Goal: Information Seeking & Learning: Learn about a topic

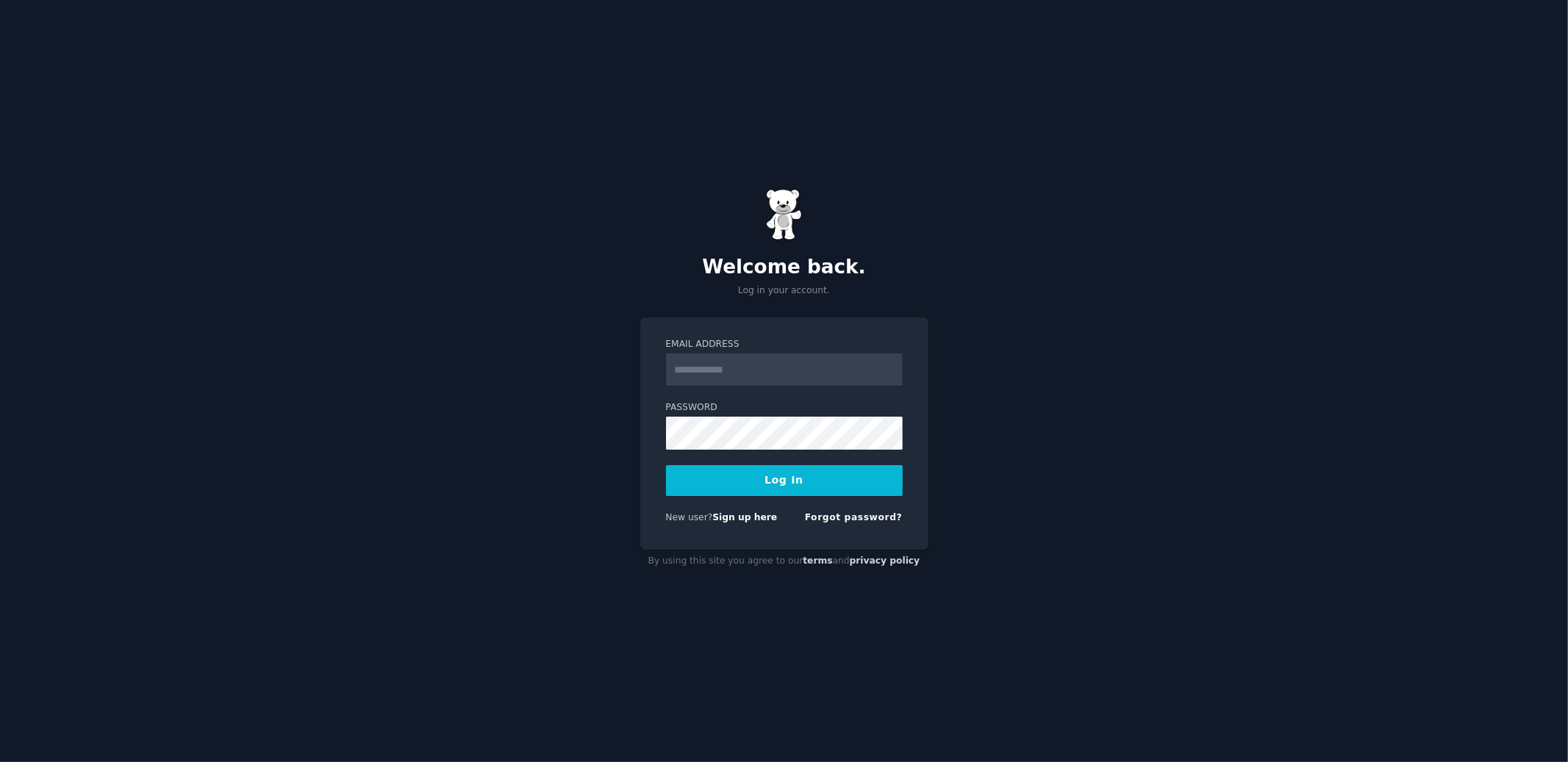
type input "**********"
click at [787, 478] on button "Log In" at bounding box center [784, 481] width 236 height 31
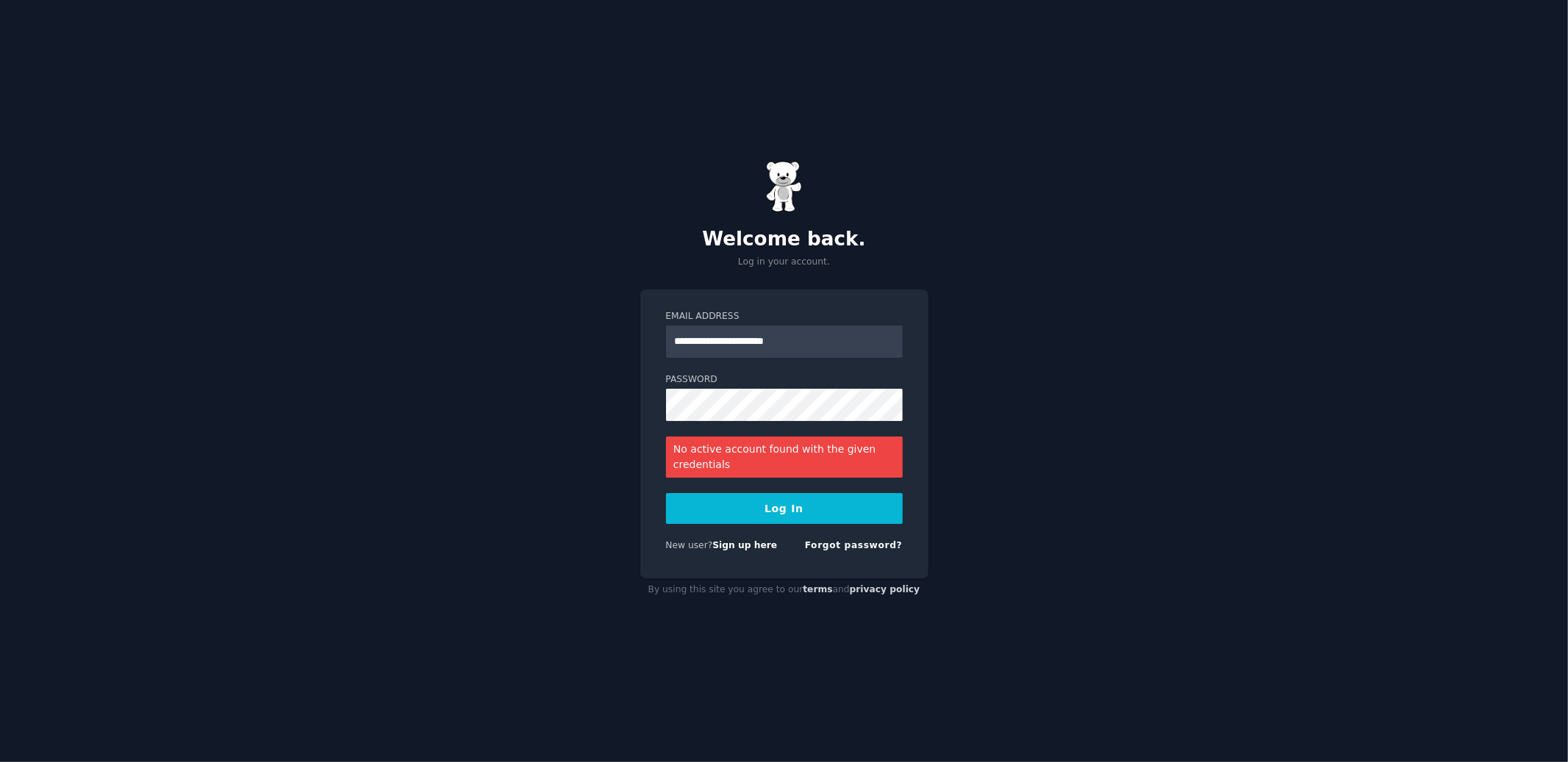
click at [796, 431] on form "**********" at bounding box center [784, 433] width 236 height 248
click at [755, 508] on button "Log In" at bounding box center [784, 509] width 236 height 31
click at [759, 515] on button "Log In" at bounding box center [784, 509] width 236 height 31
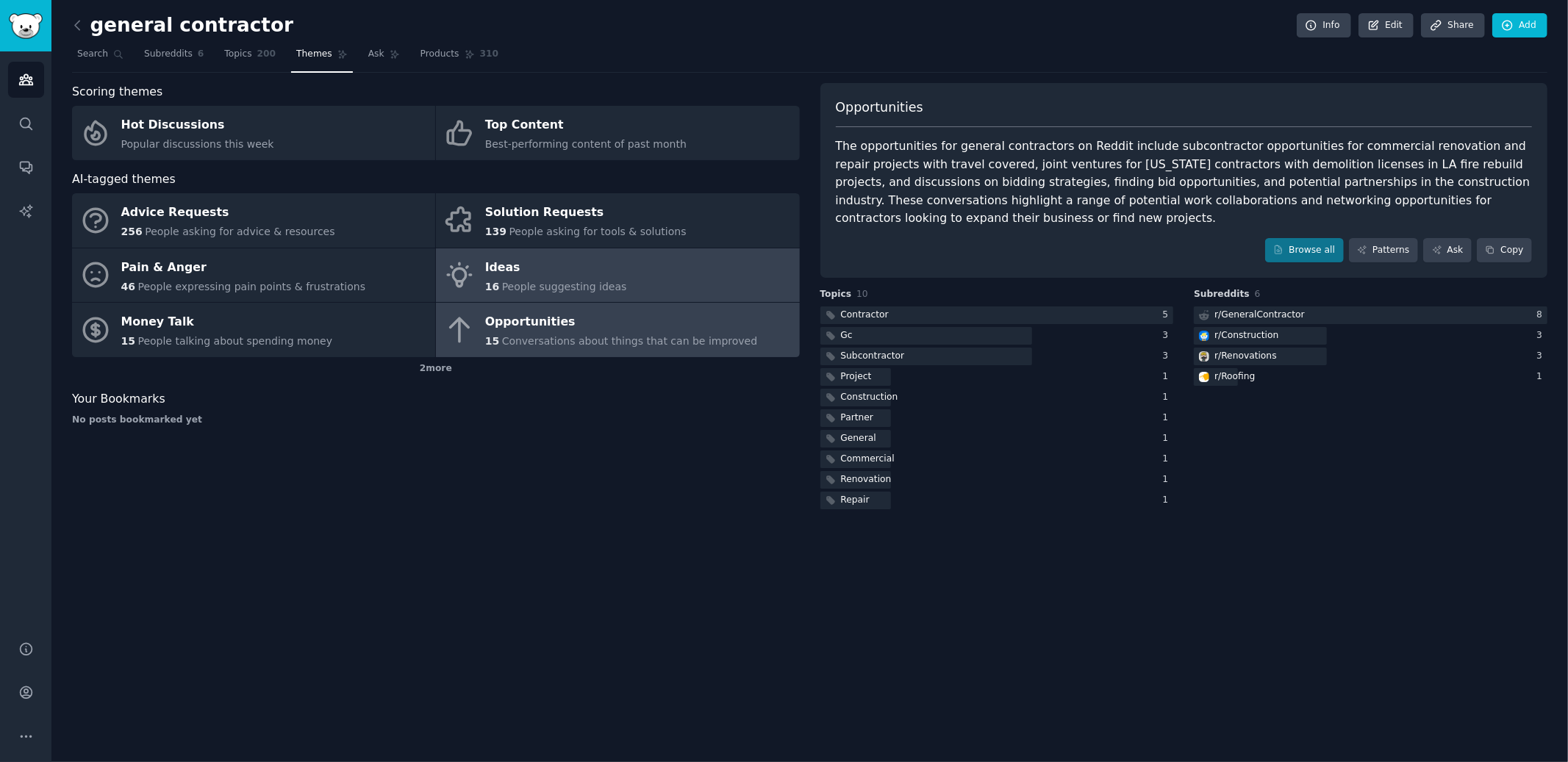
click at [613, 284] on span "People suggesting ideas" at bounding box center [564, 287] width 125 height 12
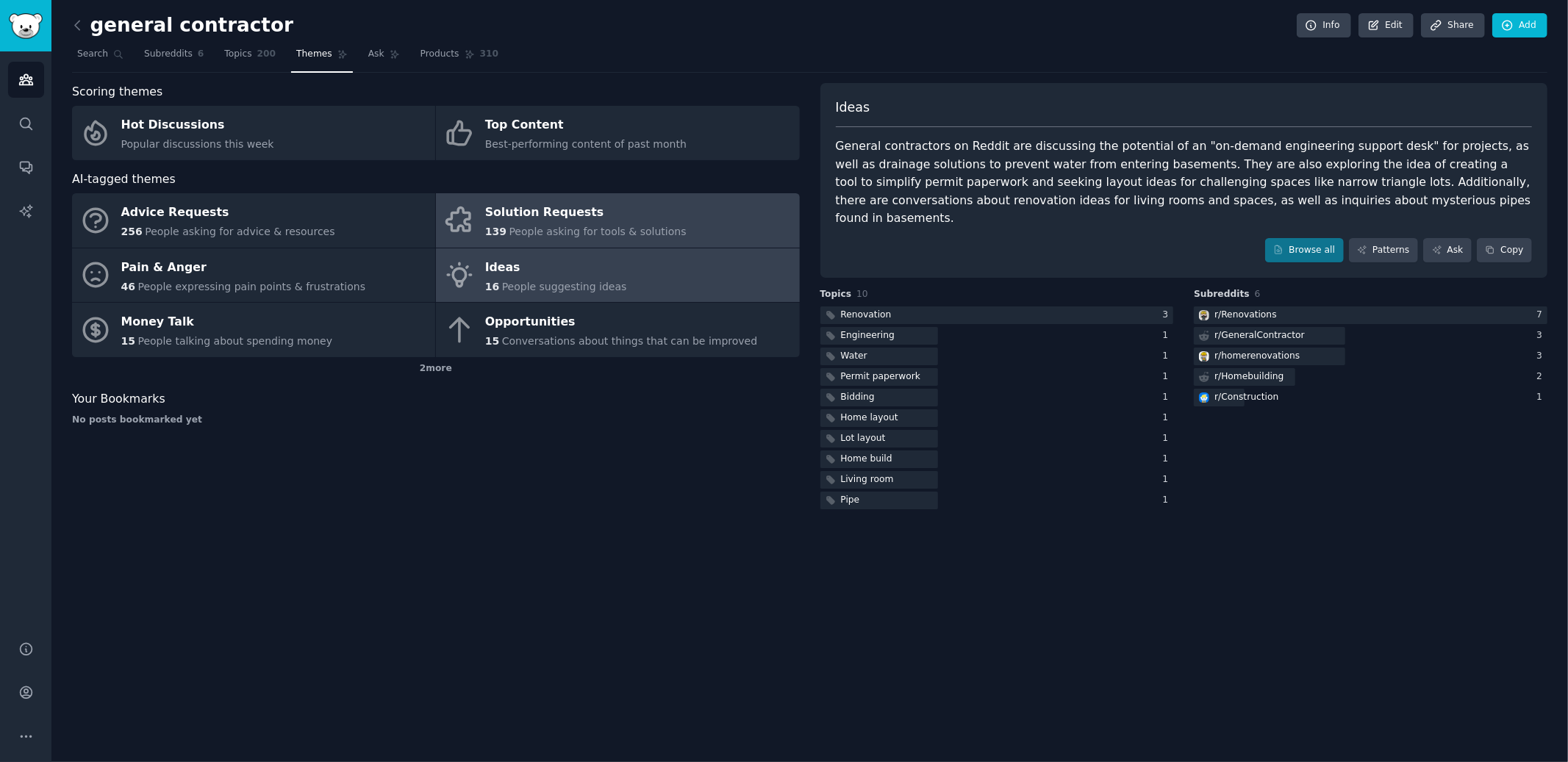
click at [616, 218] on div "Solution Requests" at bounding box center [585, 212] width 201 height 23
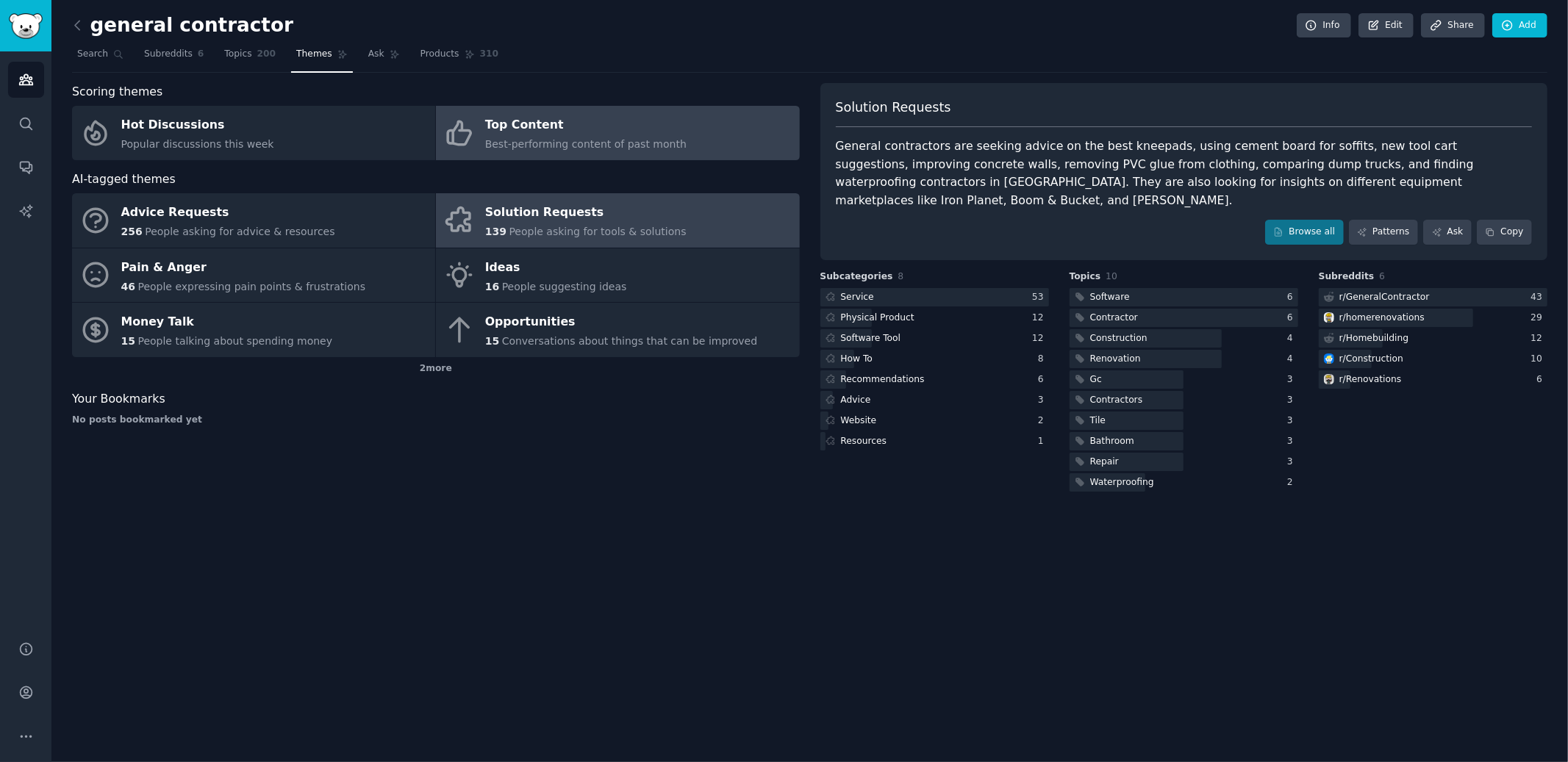
click at [591, 139] on span "Best-performing content of past month" at bounding box center [585, 144] width 201 height 12
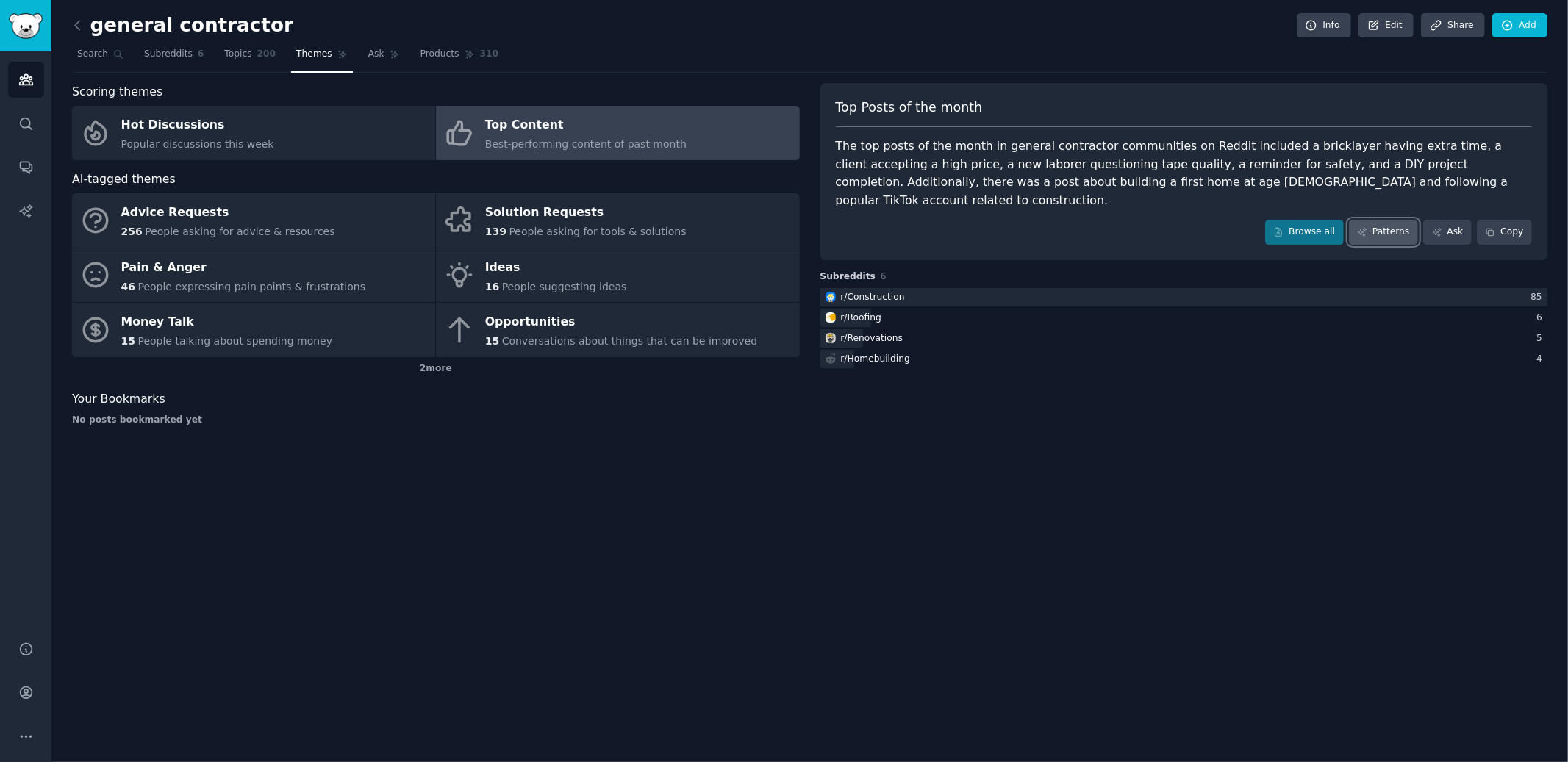
click at [1375, 220] on link "Patterns" at bounding box center [1383, 232] width 69 height 25
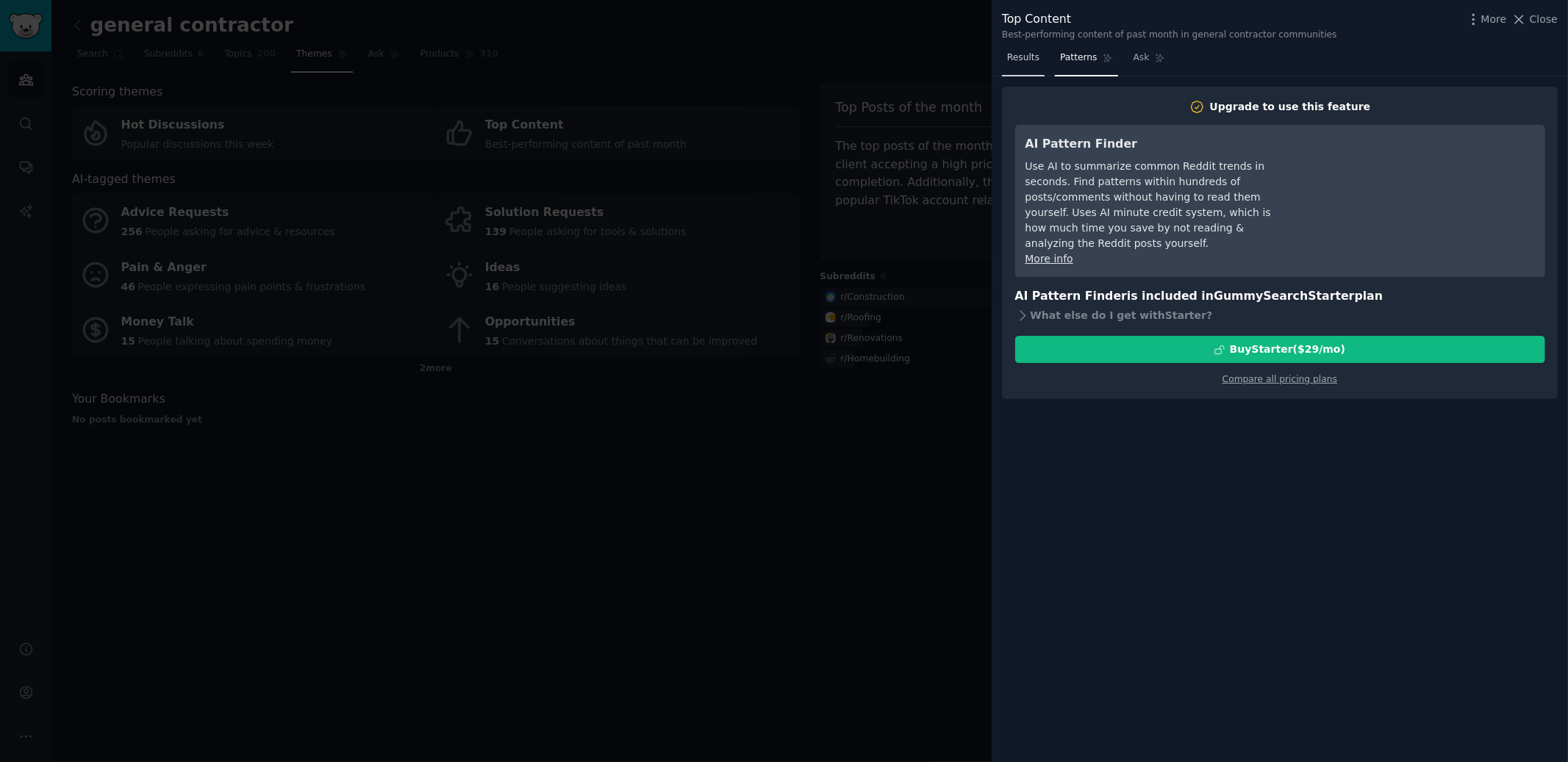
click at [1030, 56] on span "Results" at bounding box center [1023, 58] width 32 height 13
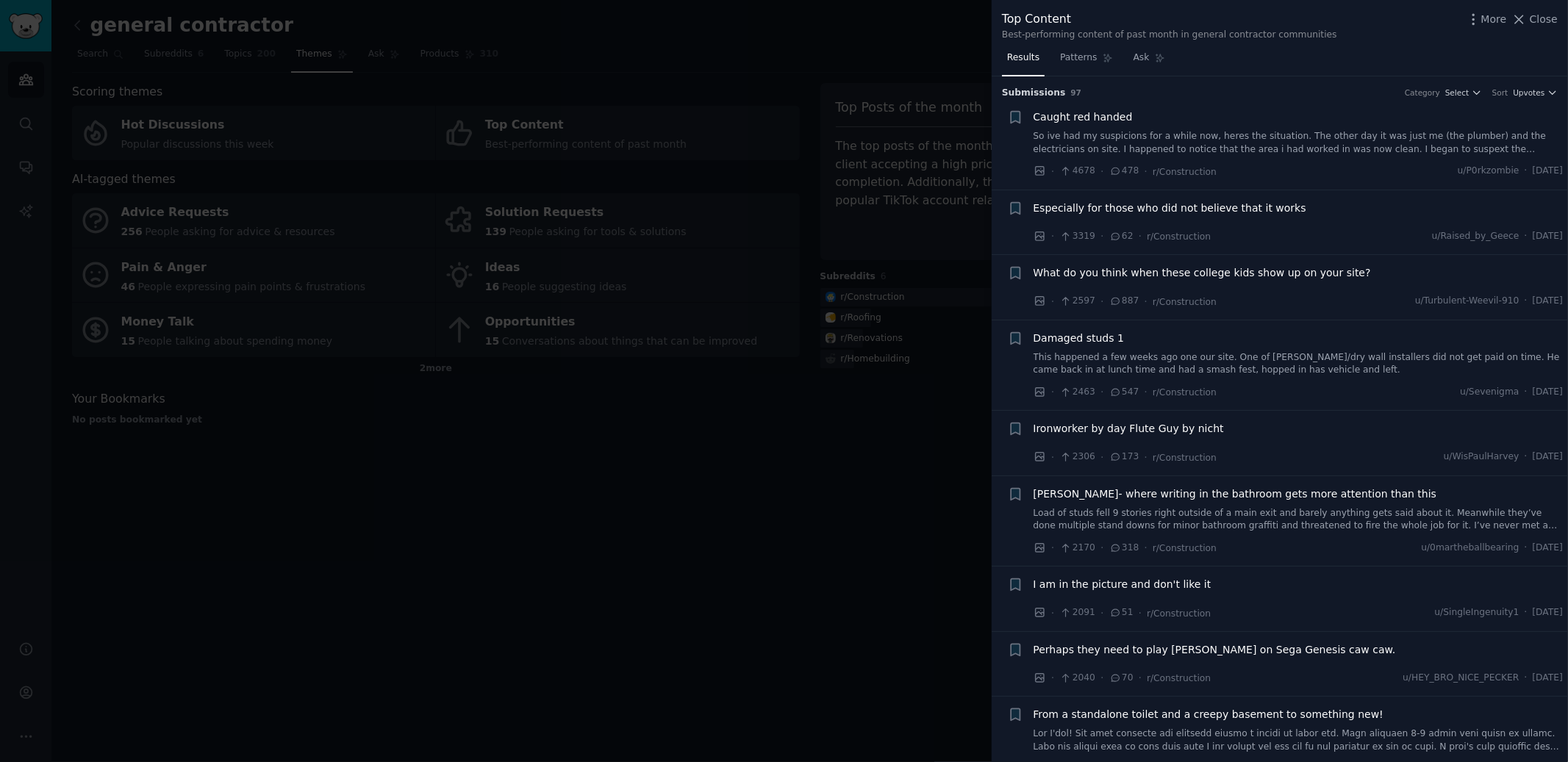
click at [1242, 207] on span "Especially for those who did not believe that it works" at bounding box center [1170, 209] width 273 height 16
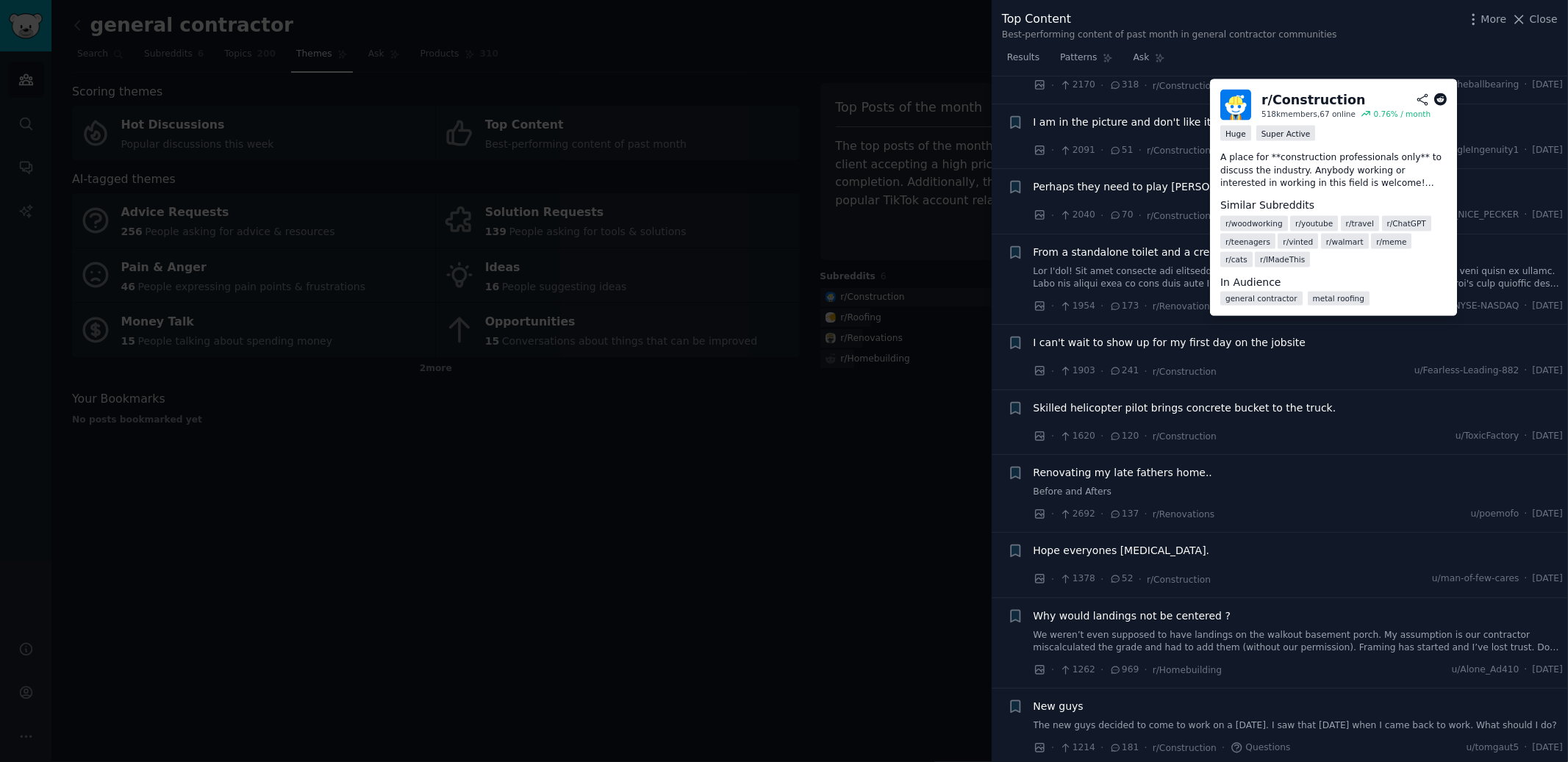
scroll to position [885, 0]
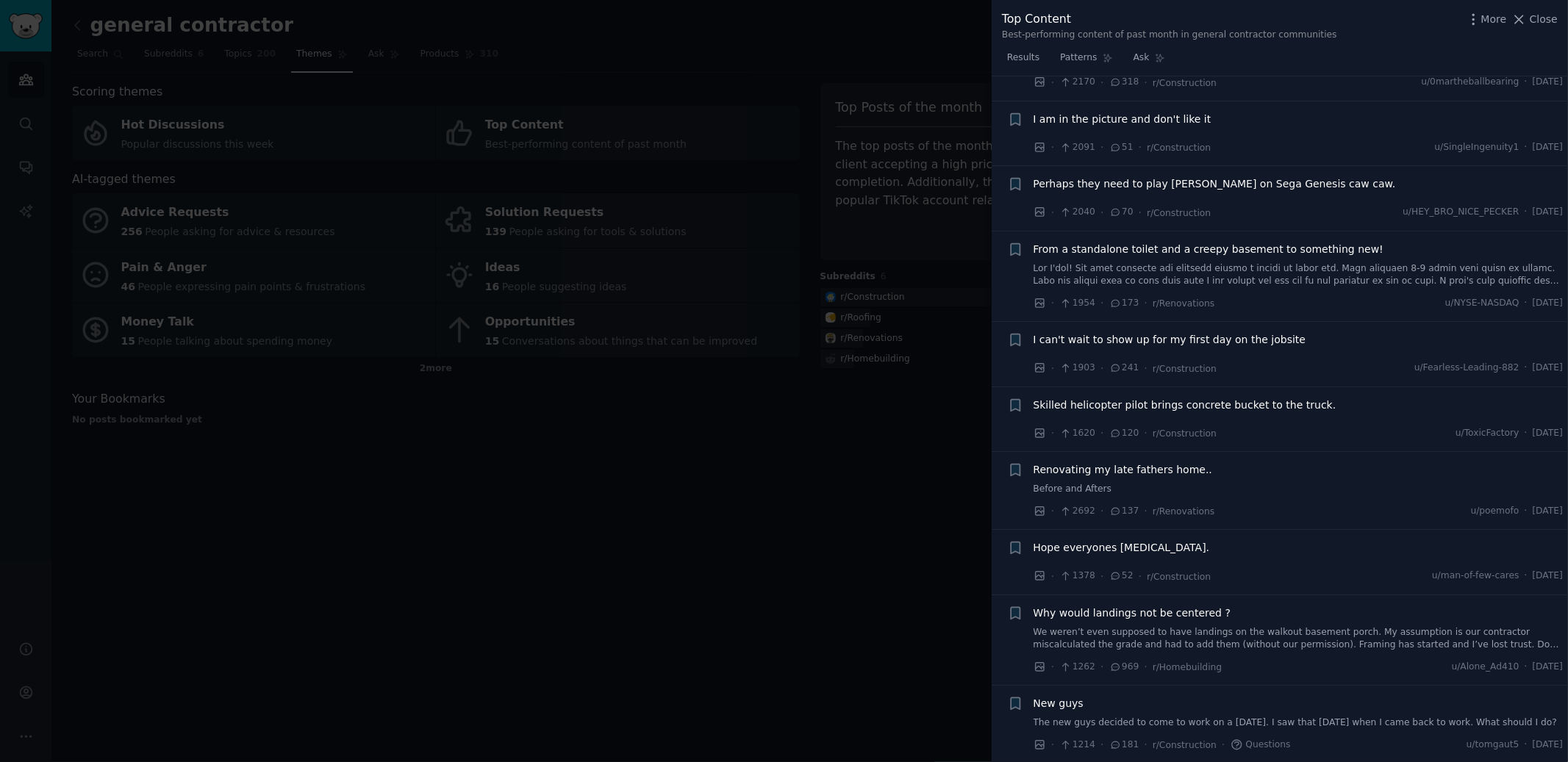
click at [1184, 117] on span "I am in the picture and don't like it" at bounding box center [1123, 119] width 178 height 16
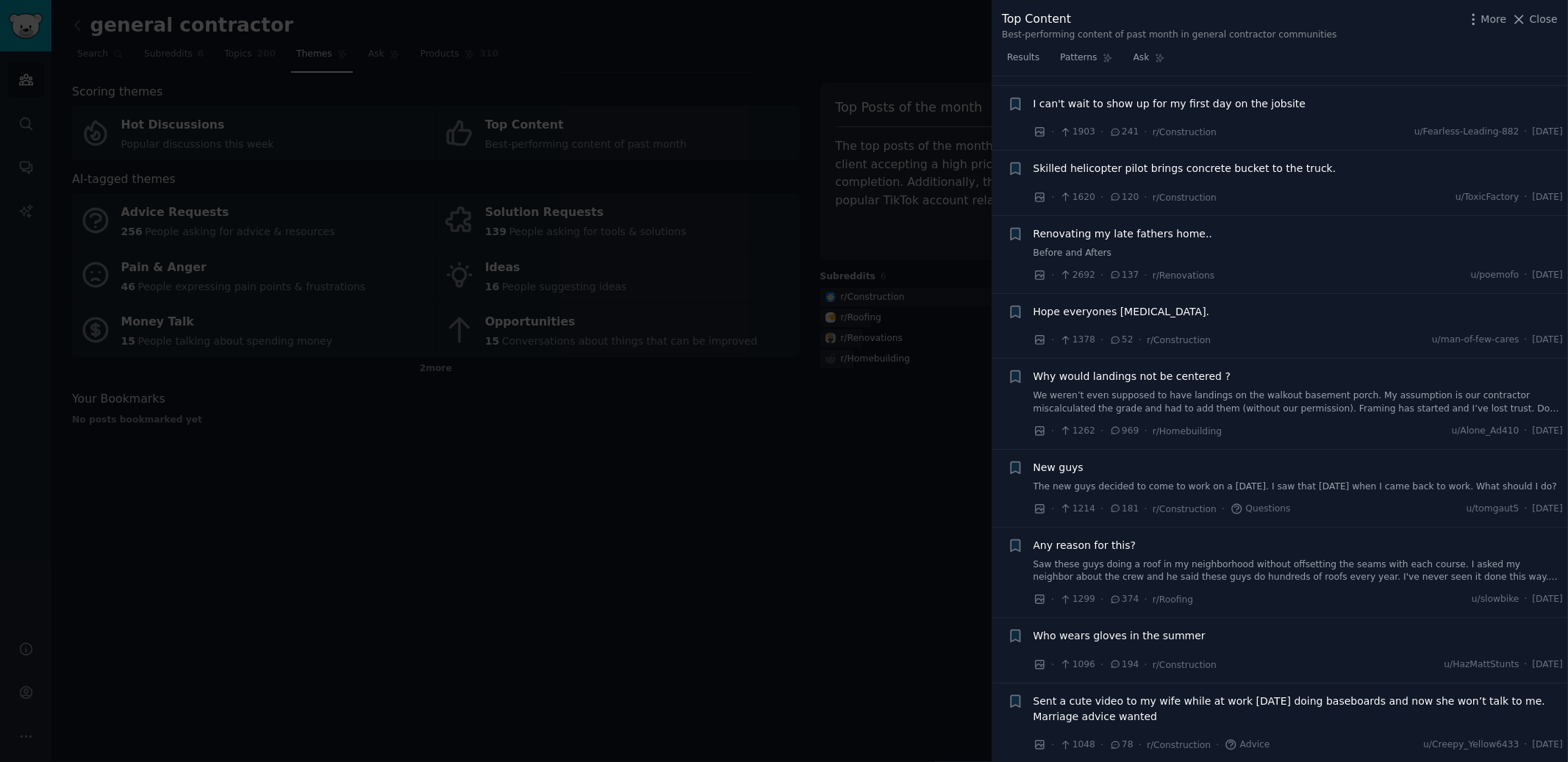
scroll to position [1059, 0]
